Goal: Task Accomplishment & Management: Manage account settings

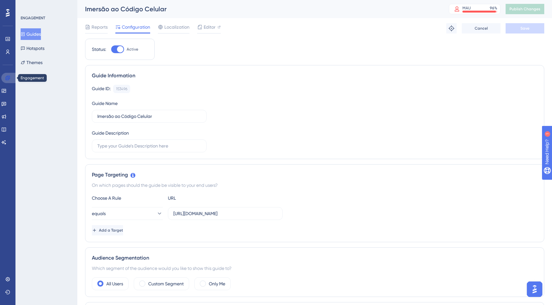
click at [8, 76] on icon at bounding box center [7, 77] width 5 height 5
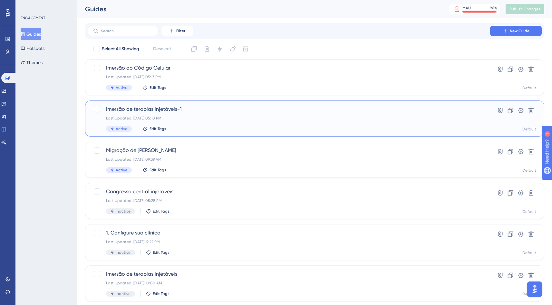
click at [237, 113] on div "Imersão de terapias injetáveis-1 Last Updated: Oct 06 2025, 05:10 PM Active Edi…" at bounding box center [288, 118] width 365 height 26
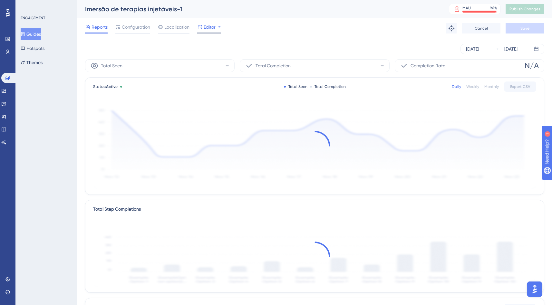
click at [207, 29] on span "Editor" at bounding box center [209, 27] width 12 height 8
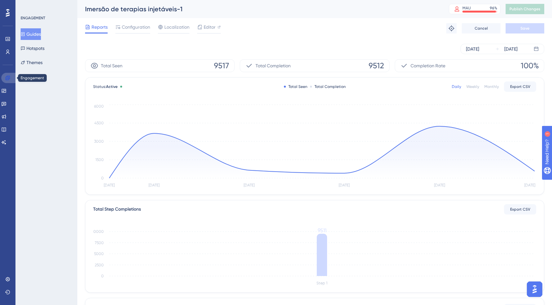
click at [10, 77] on icon at bounding box center [7, 77] width 5 height 5
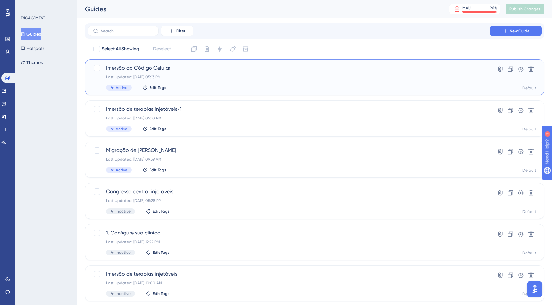
click at [241, 70] on span "Imersão ao Código Celular" at bounding box center [288, 68] width 365 height 8
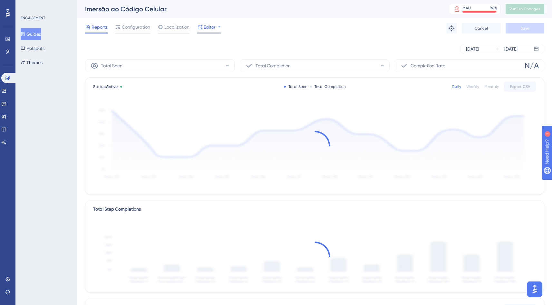
click at [218, 23] on div at bounding box center [218, 27] width 3 height 8
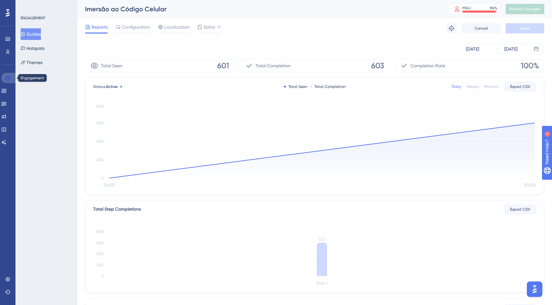
click at [14, 75] on link at bounding box center [8, 78] width 15 height 10
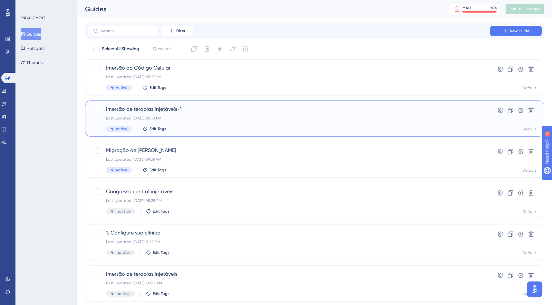
click at [225, 119] on div "Last Updated: Oct 06 2025, 05:10 PM" at bounding box center [288, 118] width 365 height 5
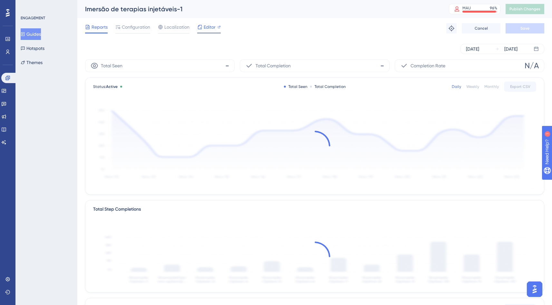
click at [208, 28] on span "Editor" at bounding box center [209, 27] width 12 height 8
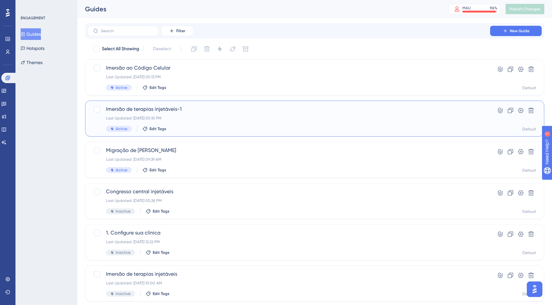
click at [222, 113] on div "Imersão de terapias injetáveis-1 Last Updated: Oct 06 2025, 05:10 PM Active Edi…" at bounding box center [288, 118] width 365 height 26
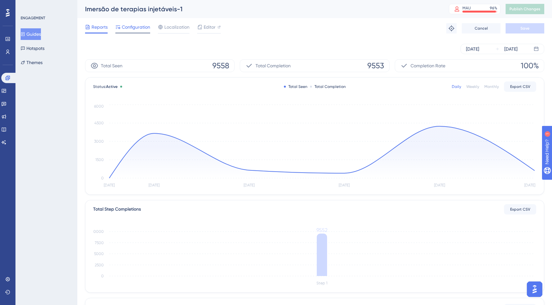
click at [135, 29] on span "Configuration" at bounding box center [136, 27] width 28 height 8
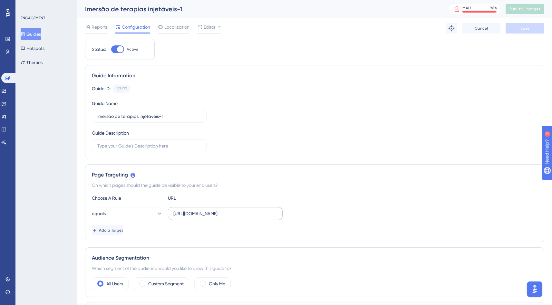
scroll to position [4, 0]
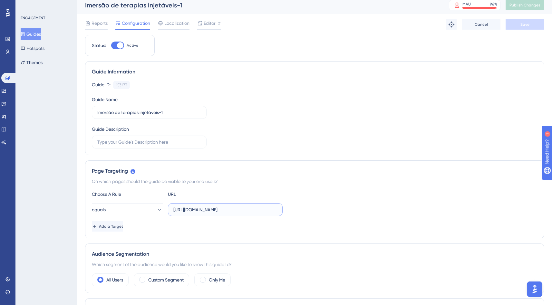
click at [260, 210] on input "https://app.supportclinic.com.br/atendimento/agenda" at bounding box center [225, 209] width 104 height 7
click at [265, 210] on input "https://app.supportclinic.com.br/atendimento/agenda" at bounding box center [225, 209] width 104 height 7
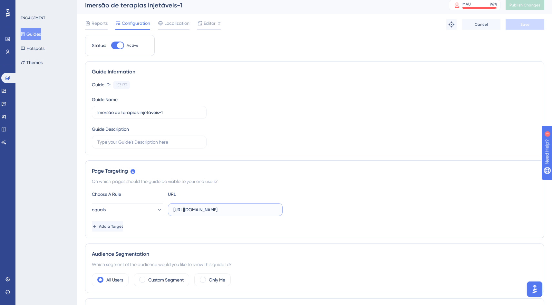
scroll to position [0, 12]
drag, startPoint x: 268, startPoint y: 211, endPoint x: 292, endPoint y: 216, distance: 24.2
click at [322, 212] on div "equals https://app.supportclinic.com.br/atendimento/agenda" at bounding box center [314, 209] width 445 height 13
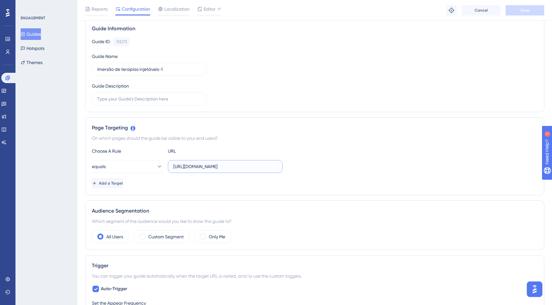
scroll to position [0, 0]
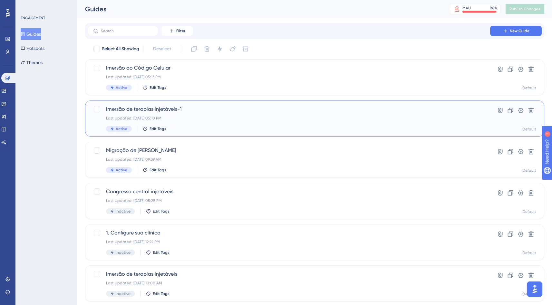
click at [208, 115] on div "Imersão de terapias injetáveis-1 Last Updated: Oct 06 2025, 05:10 PM Active Edi…" at bounding box center [288, 118] width 365 height 26
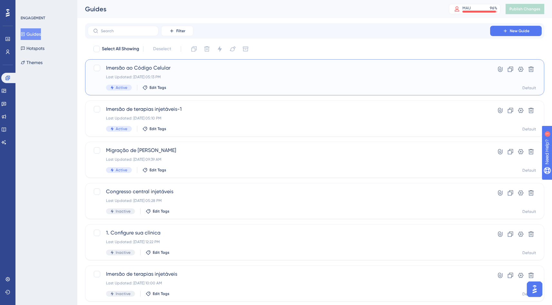
click at [210, 73] on div "Imersão ao Código Celular Last Updated: Oct 06 2025, 05:13 PM Active Edit Tags" at bounding box center [288, 77] width 365 height 26
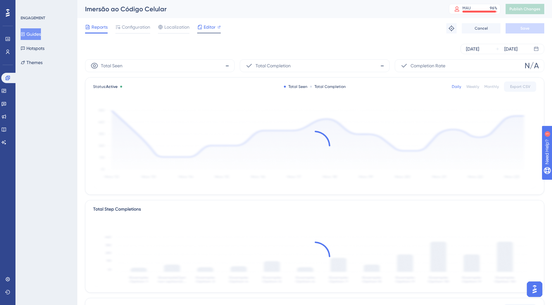
click at [208, 28] on span "Editor" at bounding box center [209, 27] width 12 height 8
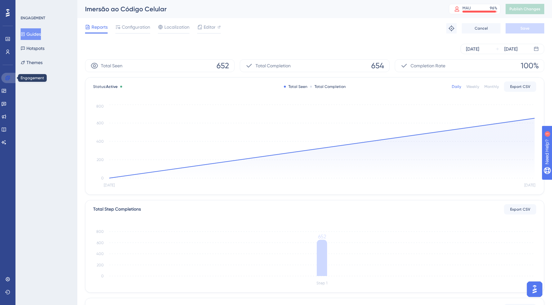
click at [9, 76] on icon at bounding box center [7, 78] width 4 height 4
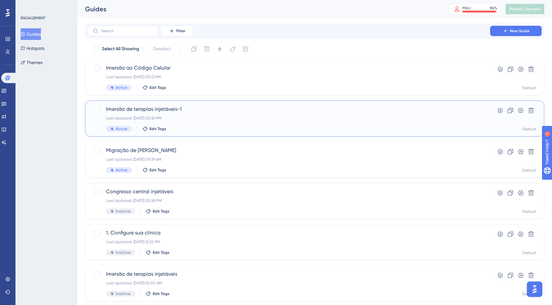
click at [233, 115] on div "Imersão de terapias injetáveis-1 Last Updated: Oct 06 2025, 05:10 PM Active Edi…" at bounding box center [288, 118] width 365 height 26
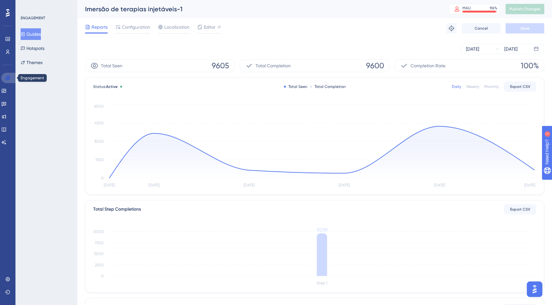
click at [8, 78] on icon at bounding box center [7, 78] width 4 height 4
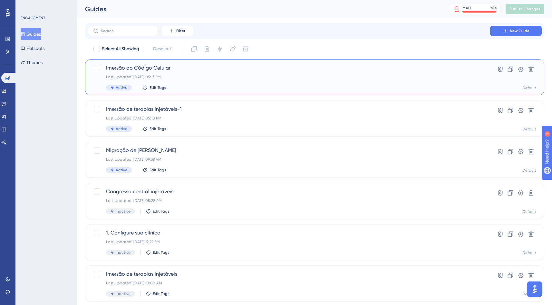
click at [217, 81] on div "Imersão ao Código Celular Last Updated: Oct 06 2025, 05:13 PM Active Edit Tags" at bounding box center [288, 77] width 365 height 26
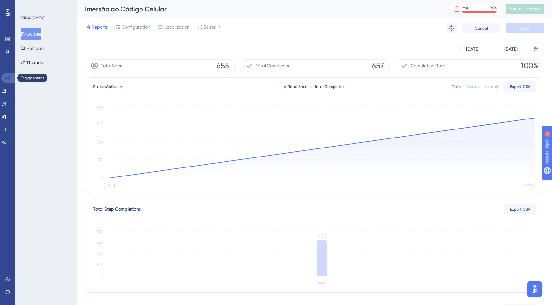
click at [8, 79] on icon at bounding box center [7, 77] width 5 height 5
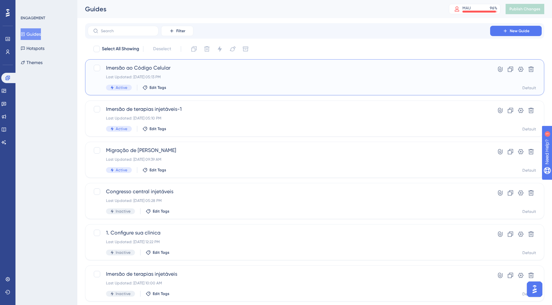
click at [206, 78] on div "Last Updated: Oct 06 2025, 05:13 PM" at bounding box center [288, 76] width 365 height 5
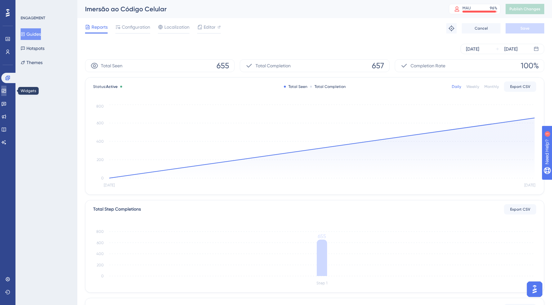
click at [6, 92] on link at bounding box center [3, 91] width 5 height 10
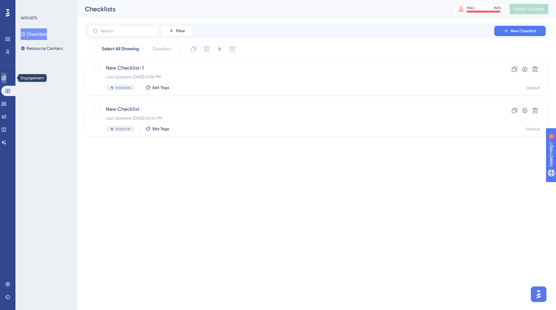
click at [6, 78] on icon at bounding box center [4, 78] width 4 height 4
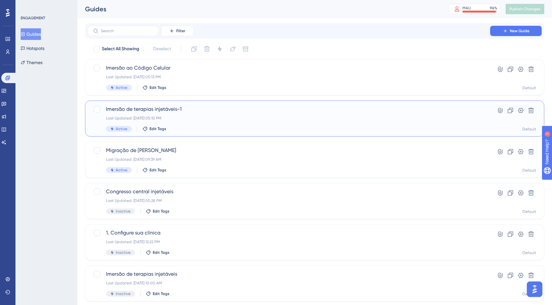
click at [219, 115] on div "Imersão de terapias injetáveis-1 Last Updated: Oct 06 2025, 05:10 PM Active Edi…" at bounding box center [288, 118] width 365 height 26
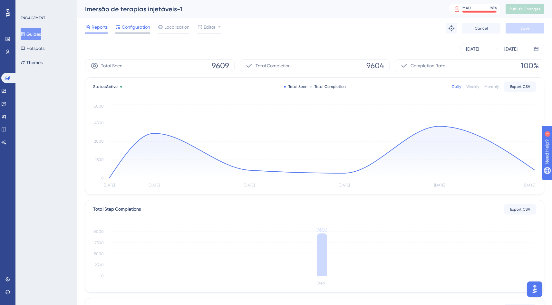
click at [141, 30] on span "Configuration" at bounding box center [136, 27] width 28 height 8
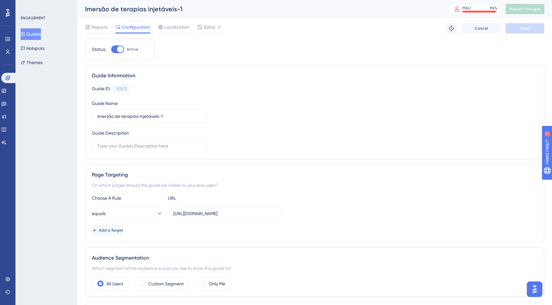
click at [114, 51] on div at bounding box center [117, 49] width 13 height 8
click at [111, 50] on input "Active" at bounding box center [111, 49] width 0 height 0
checkbox input "false"
click at [529, 29] on button "Save" at bounding box center [524, 28] width 39 height 10
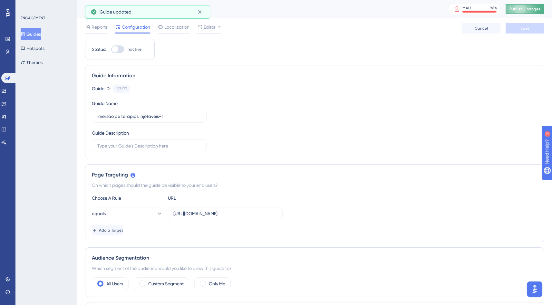
click at [532, 9] on span "Publish Changes" at bounding box center [524, 8] width 31 height 5
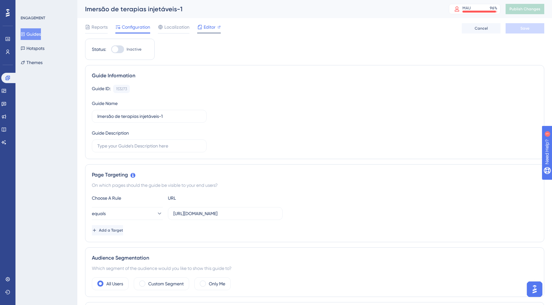
click at [210, 27] on span "Editor" at bounding box center [209, 27] width 12 height 8
click at [118, 48] on div at bounding box center [117, 49] width 13 height 8
click at [111, 49] on input "Inactive" at bounding box center [111, 49] width 0 height 0
checkbox input "true"
click at [533, 30] on button "Save" at bounding box center [524, 28] width 39 height 10
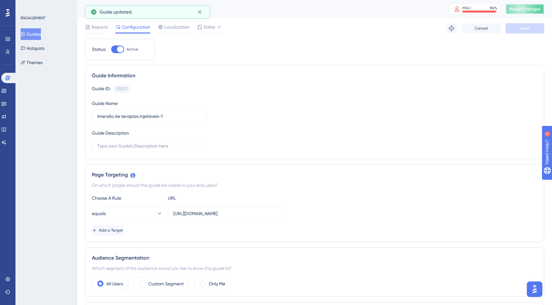
click at [533, 10] on span "Publish Changes" at bounding box center [524, 8] width 31 height 5
click at [8, 77] on icon at bounding box center [7, 78] width 4 height 4
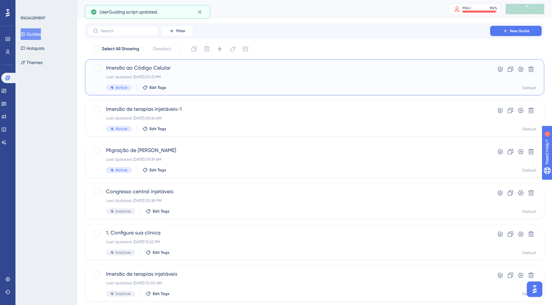
click at [213, 82] on div "Imersão ao Código Celular Last Updated: Oct 06 2025, 05:13 PM Active Edit Tags" at bounding box center [288, 77] width 365 height 26
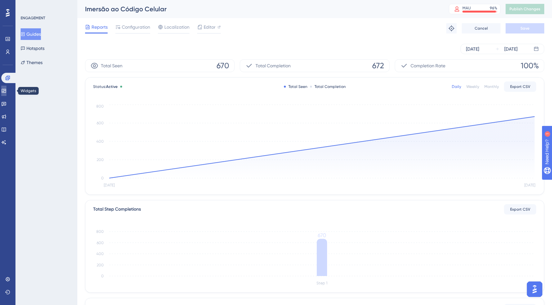
click at [6, 91] on link at bounding box center [3, 91] width 5 height 10
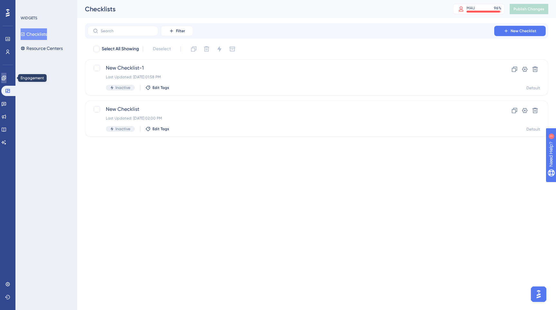
click at [5, 76] on icon at bounding box center [3, 77] width 5 height 5
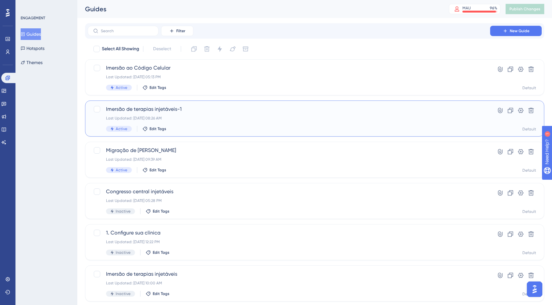
click at [274, 120] on div "Last Updated: Oct 07 2025, 08:26 AM" at bounding box center [288, 118] width 365 height 5
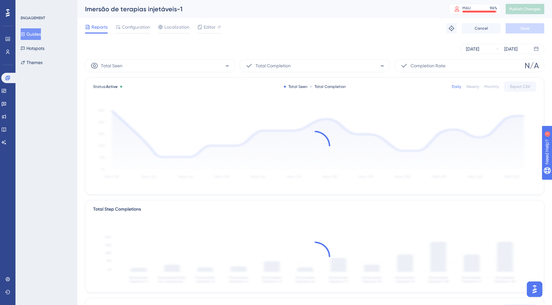
click at [178, 8] on div "Imersão de terapias injetáveis-1" at bounding box center [258, 9] width 347 height 9
click at [169, 7] on div "Imersão de terapias injetáveis-1" at bounding box center [258, 9] width 347 height 9
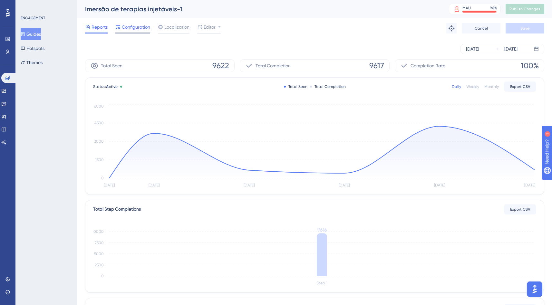
click at [133, 28] on span "Configuration" at bounding box center [136, 27] width 28 height 8
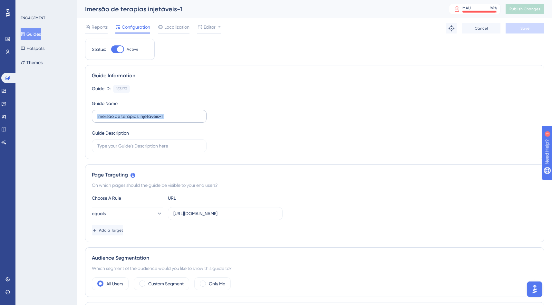
click at [172, 113] on label "Imersão de terapias injetáveis-1" at bounding box center [149, 116] width 115 height 13
click at [174, 115] on input "Imersão de terapias injetáveis-1" at bounding box center [149, 116] width 104 height 7
click at [530, 29] on button "Save" at bounding box center [524, 28] width 39 height 10
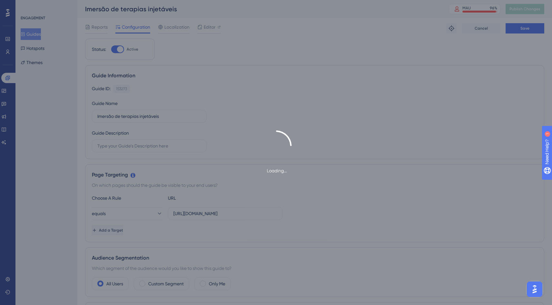
type input "Imersão de terapias injetáveis-1"
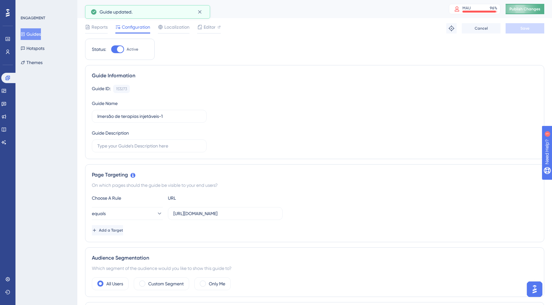
click at [535, 9] on span "Publish Changes" at bounding box center [524, 8] width 31 height 5
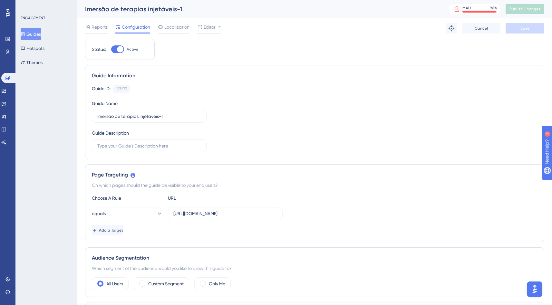
click at [407, 10] on div "Imersão de terapias injetáveis-1" at bounding box center [258, 9] width 347 height 9
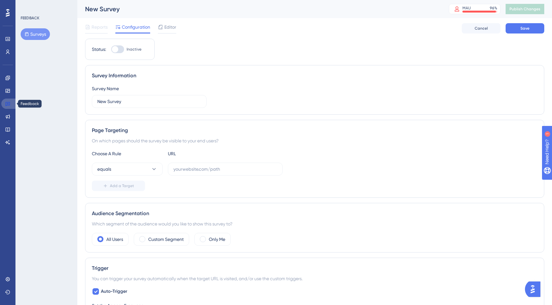
click at [6, 104] on icon at bounding box center [7, 103] width 5 height 5
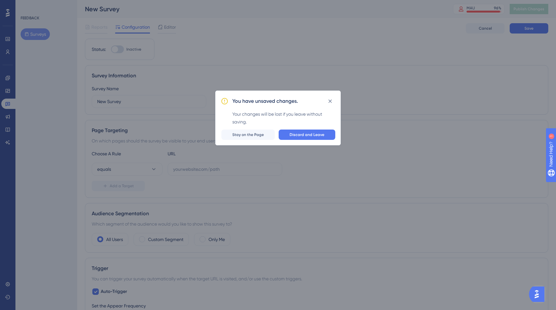
click at [249, 76] on div "You have unsaved changes. Your changes will be lost if you leave without saving…" at bounding box center [278, 155] width 556 height 310
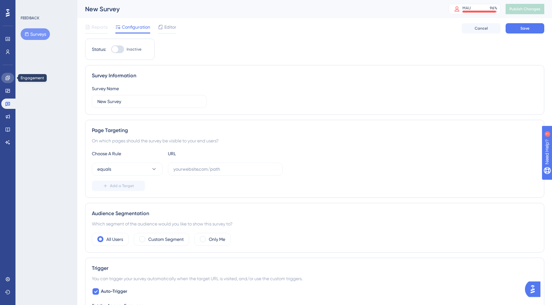
click at [9, 80] on icon at bounding box center [7, 77] width 5 height 5
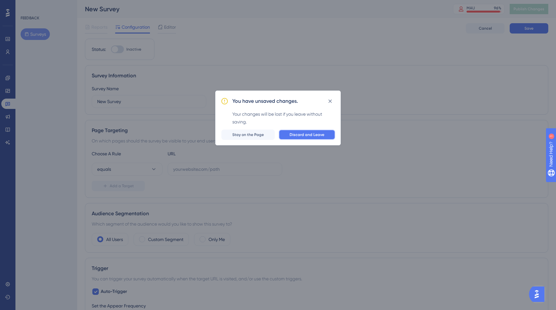
click at [315, 137] on button "Discard and Leave" at bounding box center [307, 134] width 57 height 10
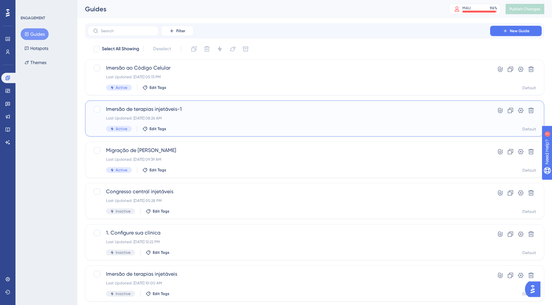
click at [256, 115] on div "Imersão de terapias injetáveis-1 Last Updated: Oct 07 2025, 08:26 AM Active Edi…" at bounding box center [288, 118] width 365 height 26
